Goal: Task Accomplishment & Management: Use online tool/utility

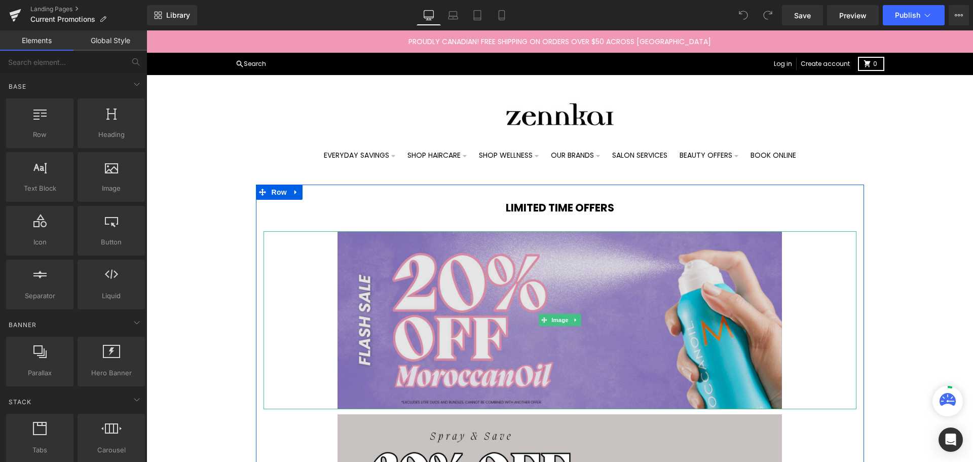
click at [555, 290] on img at bounding box center [559, 320] width 445 height 178
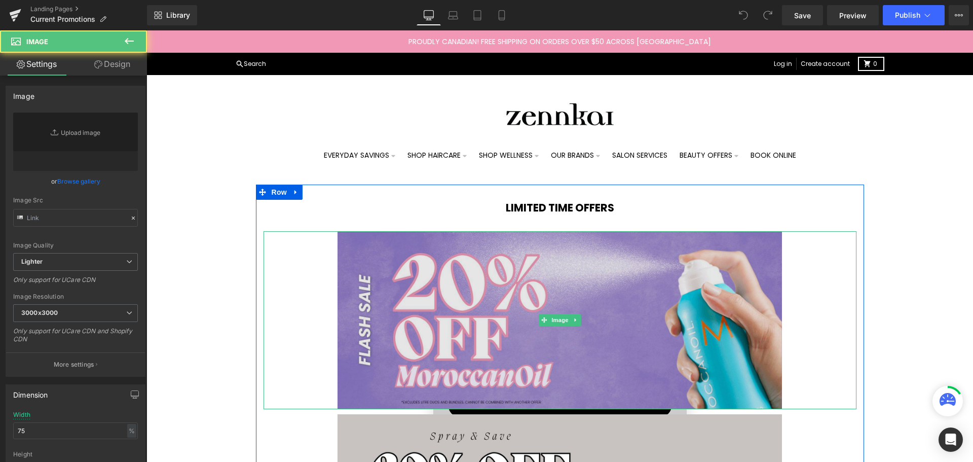
type input "[URL][DOMAIN_NAME]"
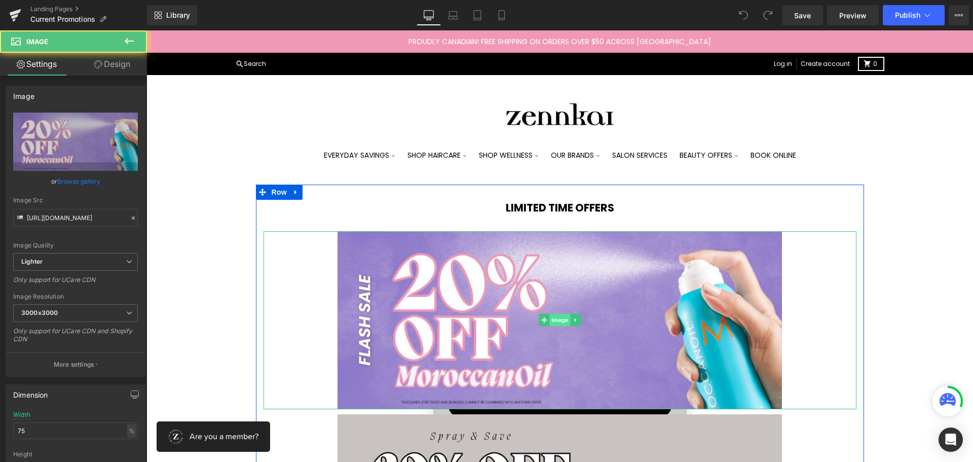
click at [555, 315] on span "Image" at bounding box center [559, 320] width 21 height 12
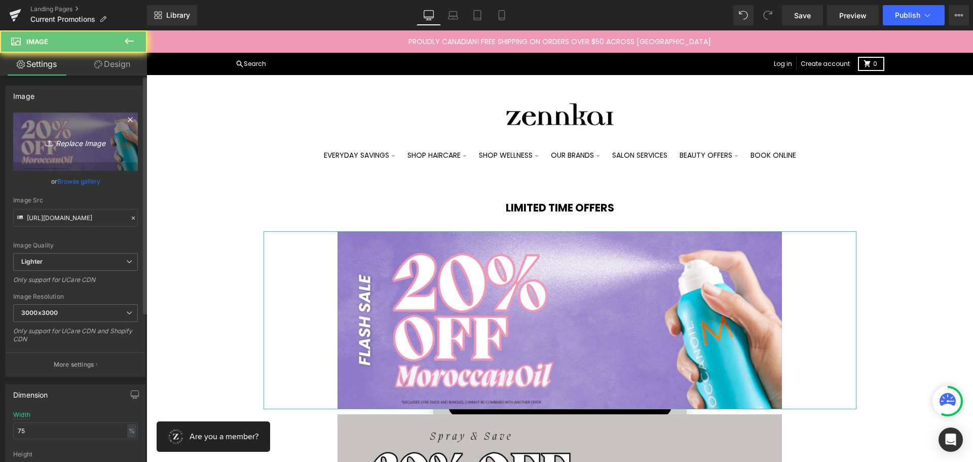
click at [69, 132] on link "Replace Image" at bounding box center [75, 141] width 125 height 58
type input "C:\fakepath\Zen - Clearance Flash Sale WEB.jpg"
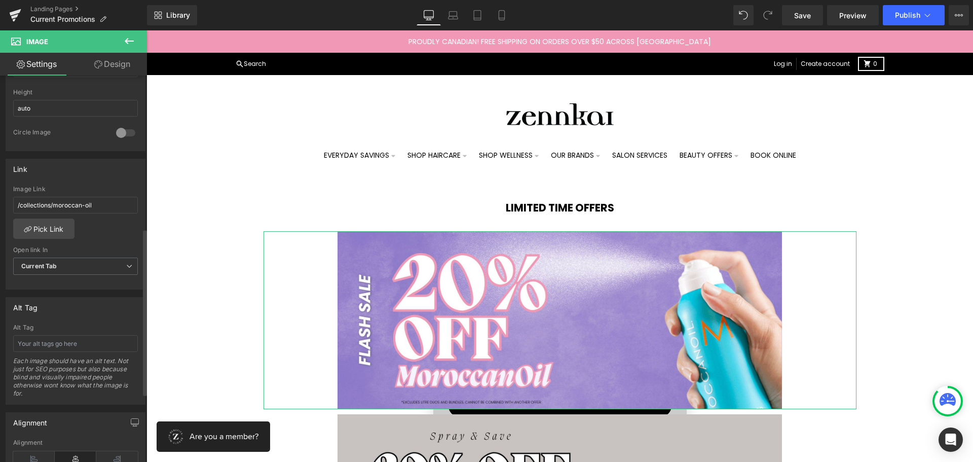
scroll to position [355, 0]
click at [56, 228] on link "Pick Link" at bounding box center [43, 228] width 61 height 20
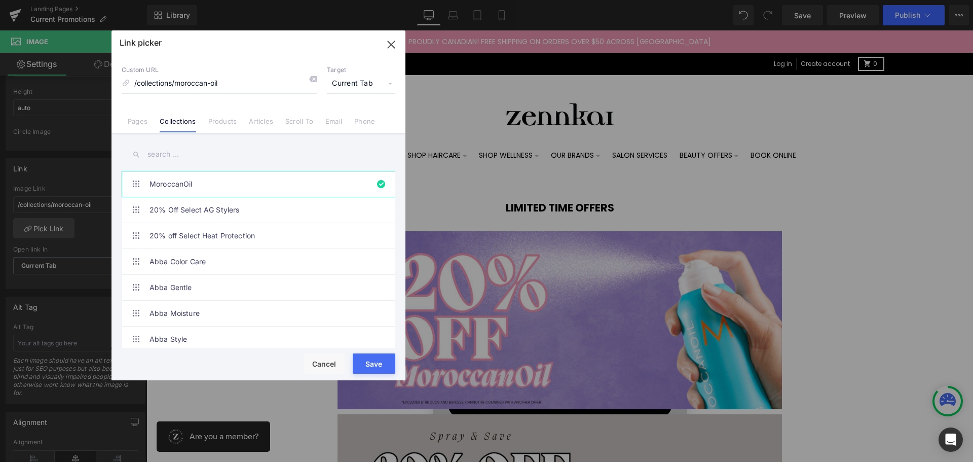
click at [168, 159] on input "text" at bounding box center [259, 154] width 274 height 23
type input "[URL][DOMAIN_NAME]"
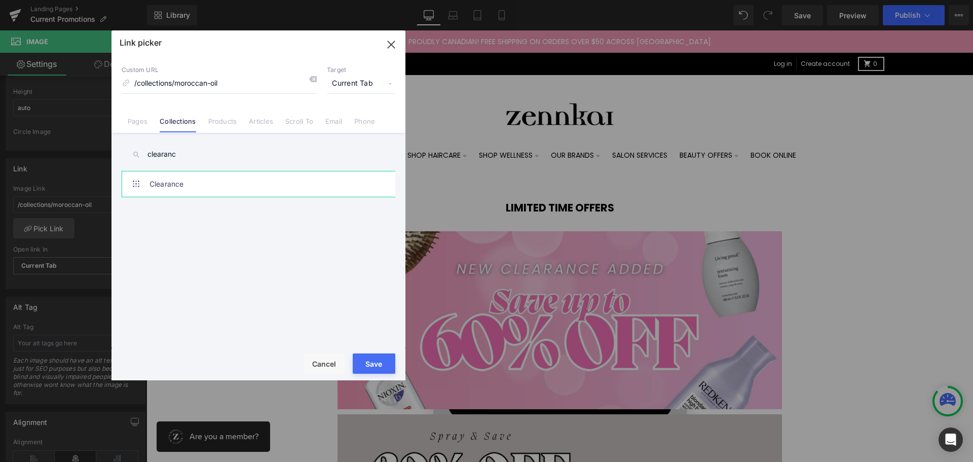
type input "clearanc"
click at [172, 183] on link "Clearance" at bounding box center [260, 183] width 223 height 25
type input "/collections/clearance"
click at [378, 364] on button "Save" at bounding box center [374, 363] width 43 height 20
type input "/collections/clearance"
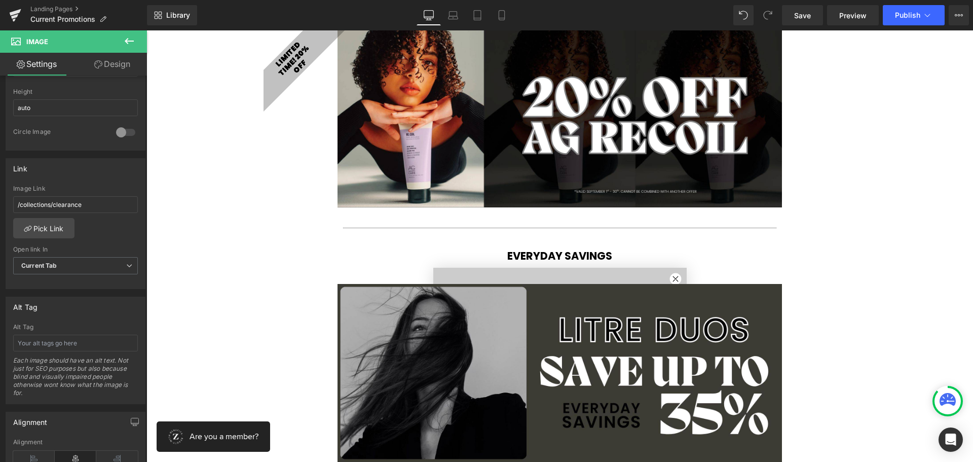
scroll to position [760, 0]
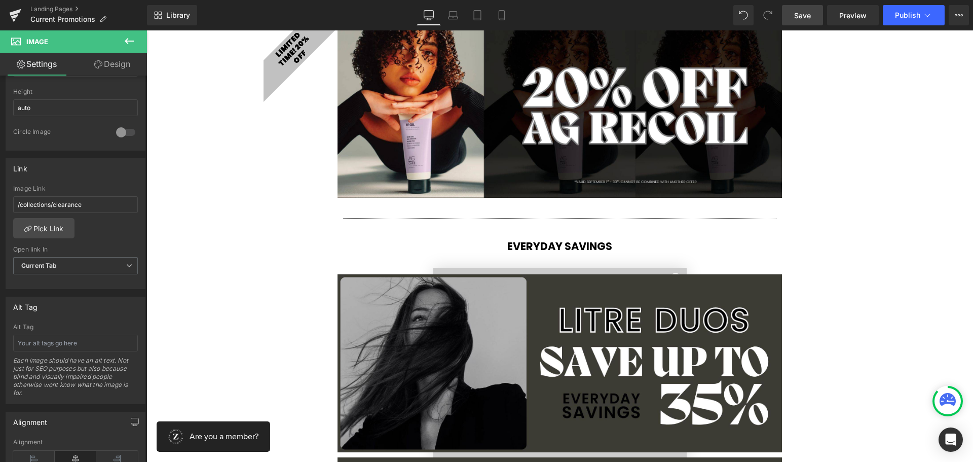
click at [798, 16] on span "Save" at bounding box center [802, 15] width 17 height 11
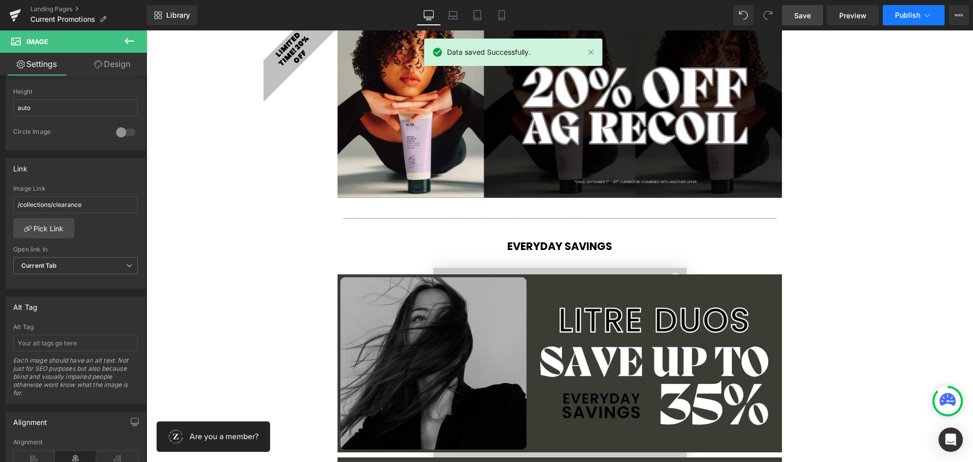
click at [908, 12] on span "Publish" at bounding box center [907, 15] width 25 height 8
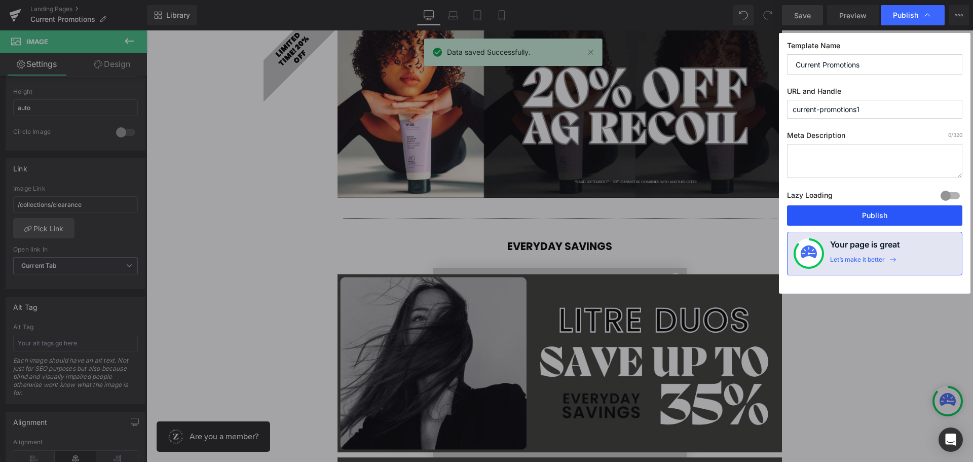
click at [859, 211] on button "Publish" at bounding box center [874, 215] width 175 height 20
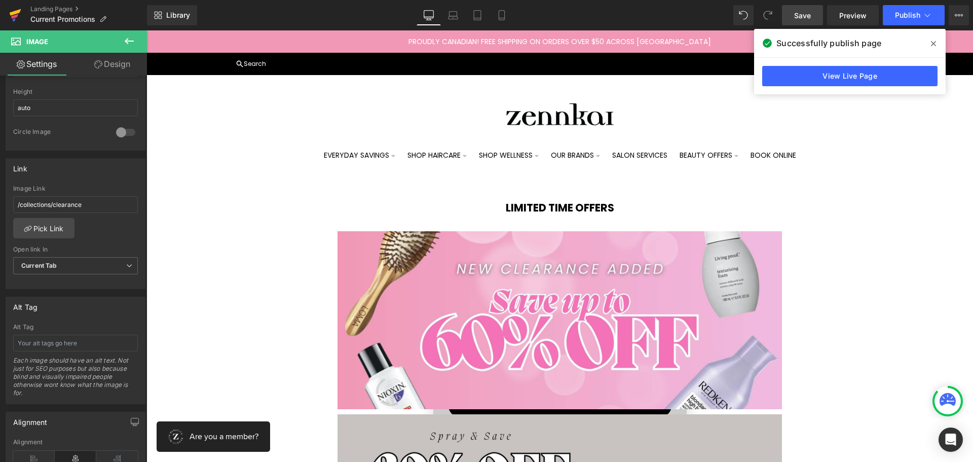
click at [14, 3] on icon at bounding box center [15, 15] width 12 height 25
